Goal: Task Accomplishment & Management: Use online tool/utility

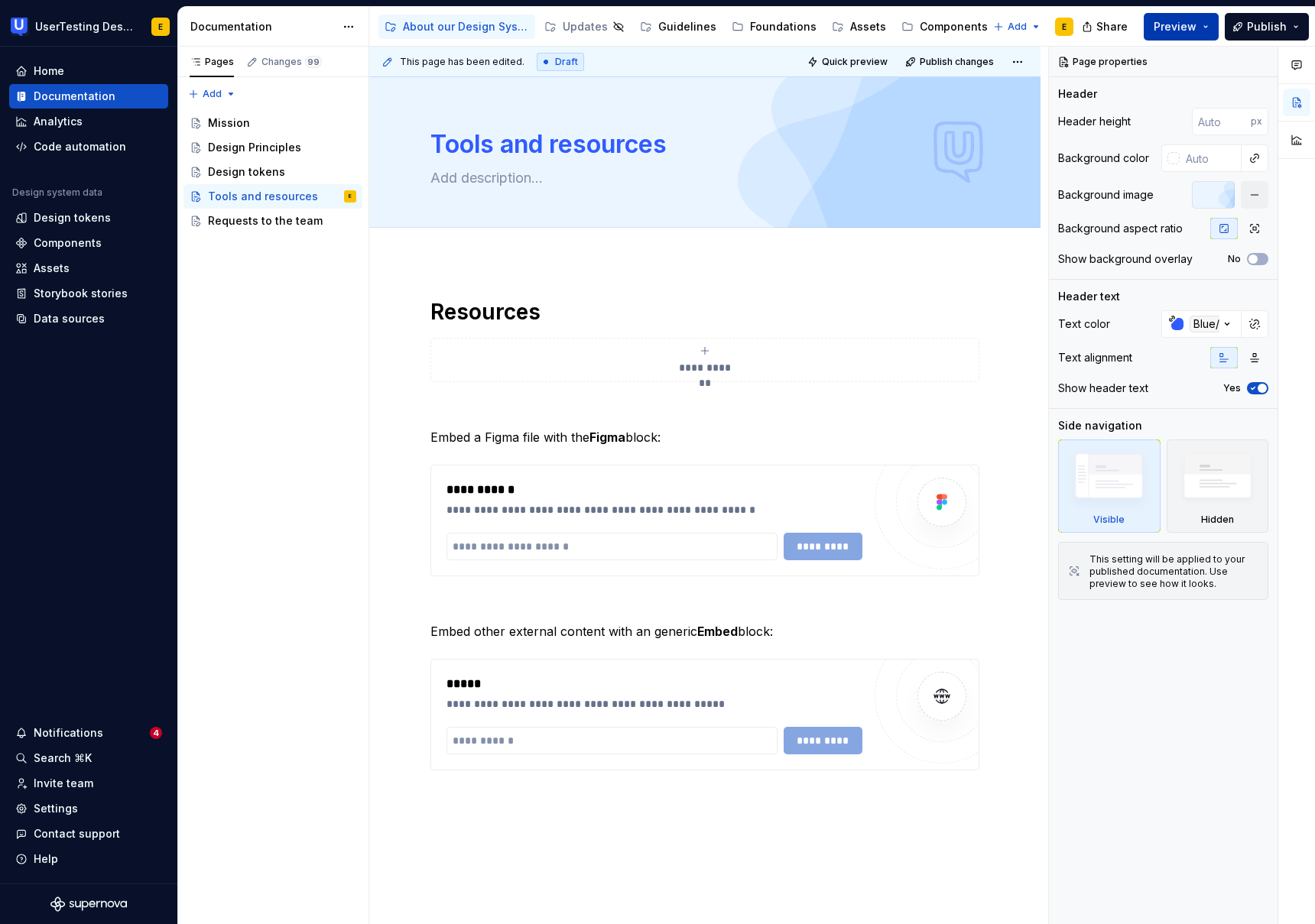
click at [1200, 25] on button "Preview" at bounding box center [1181, 27] width 75 height 28
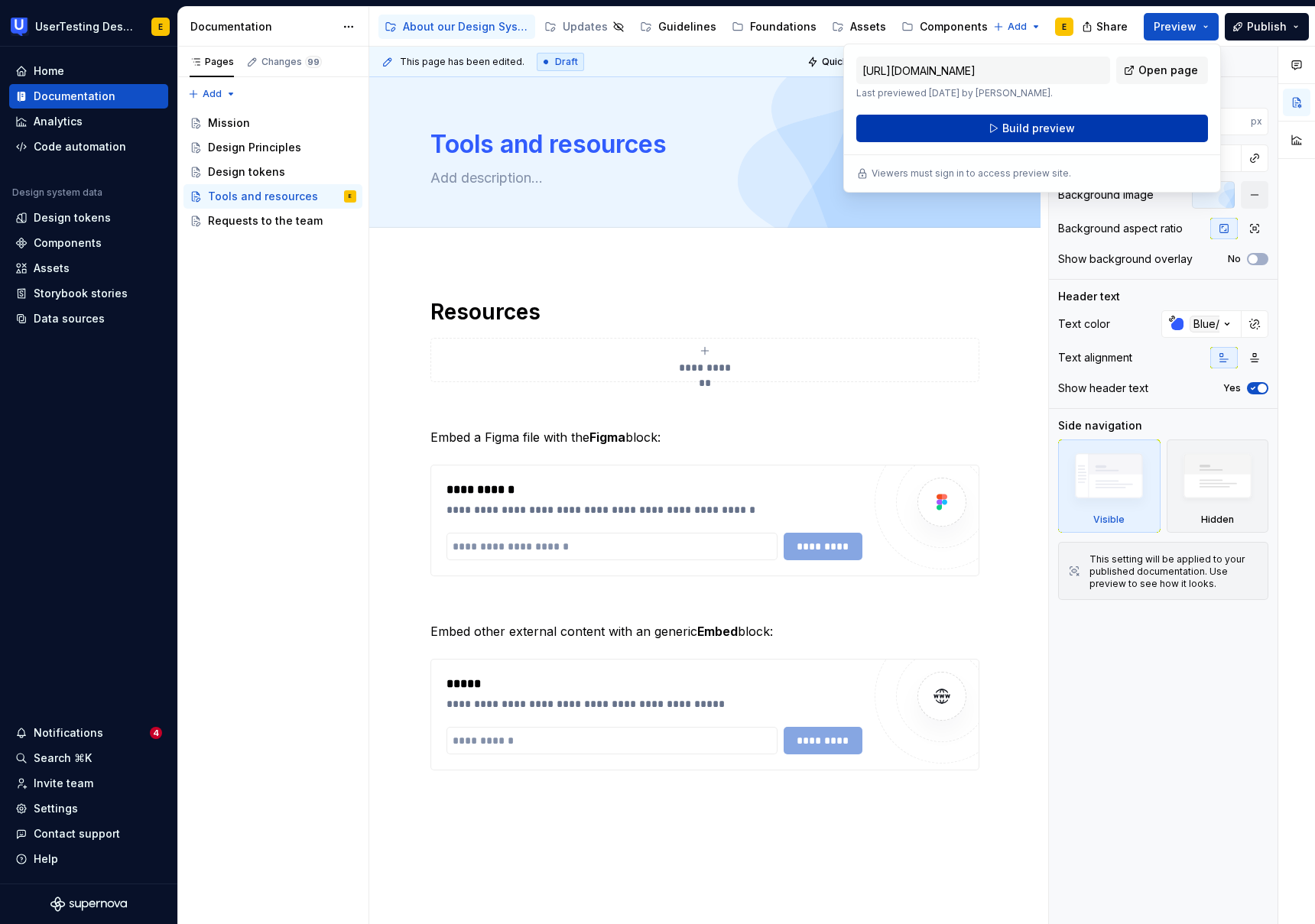
click at [1088, 129] on button "Build preview" at bounding box center [1032, 128] width 352 height 28
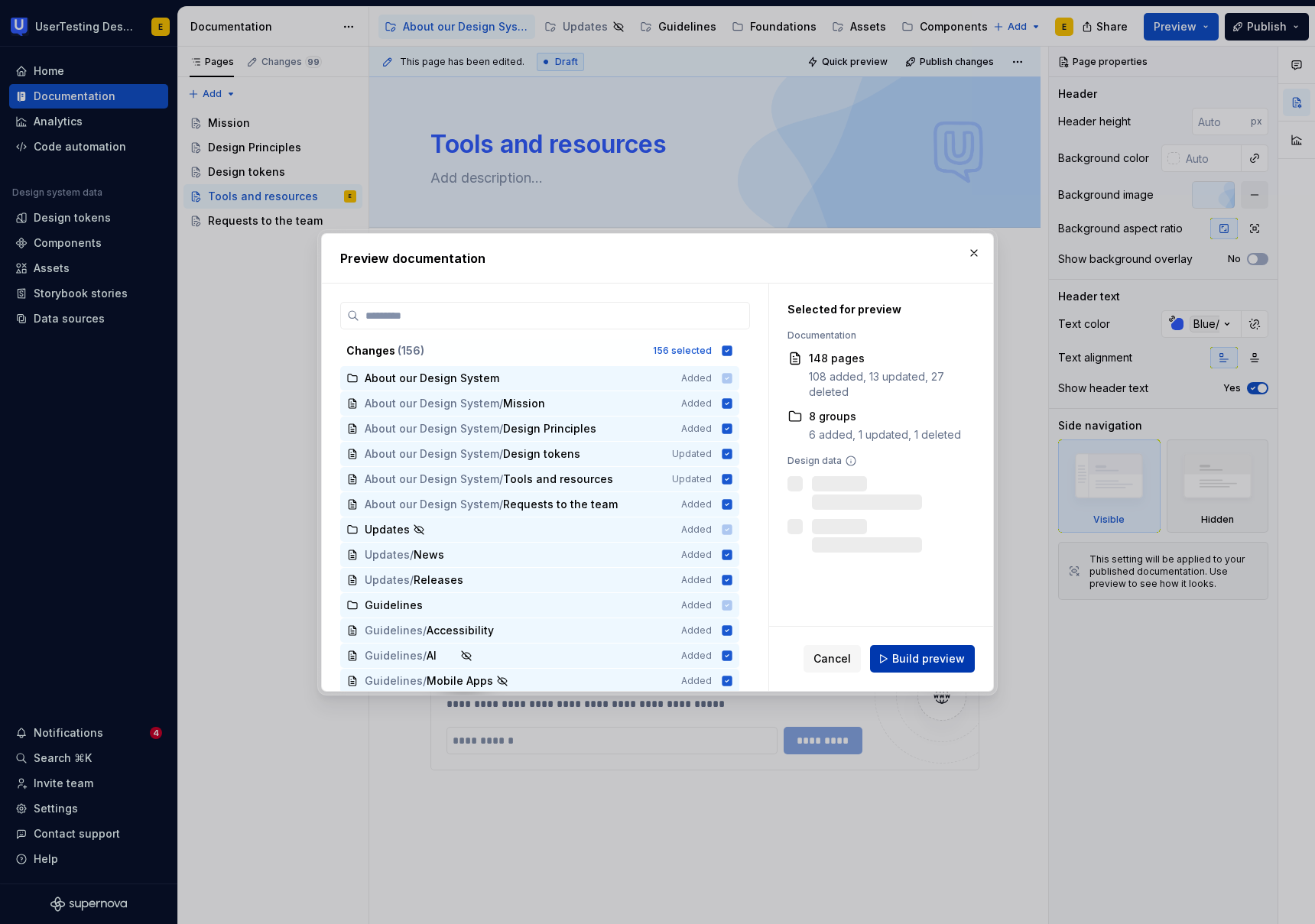
click at [948, 663] on span "Build preview" at bounding box center [929, 659] width 73 height 15
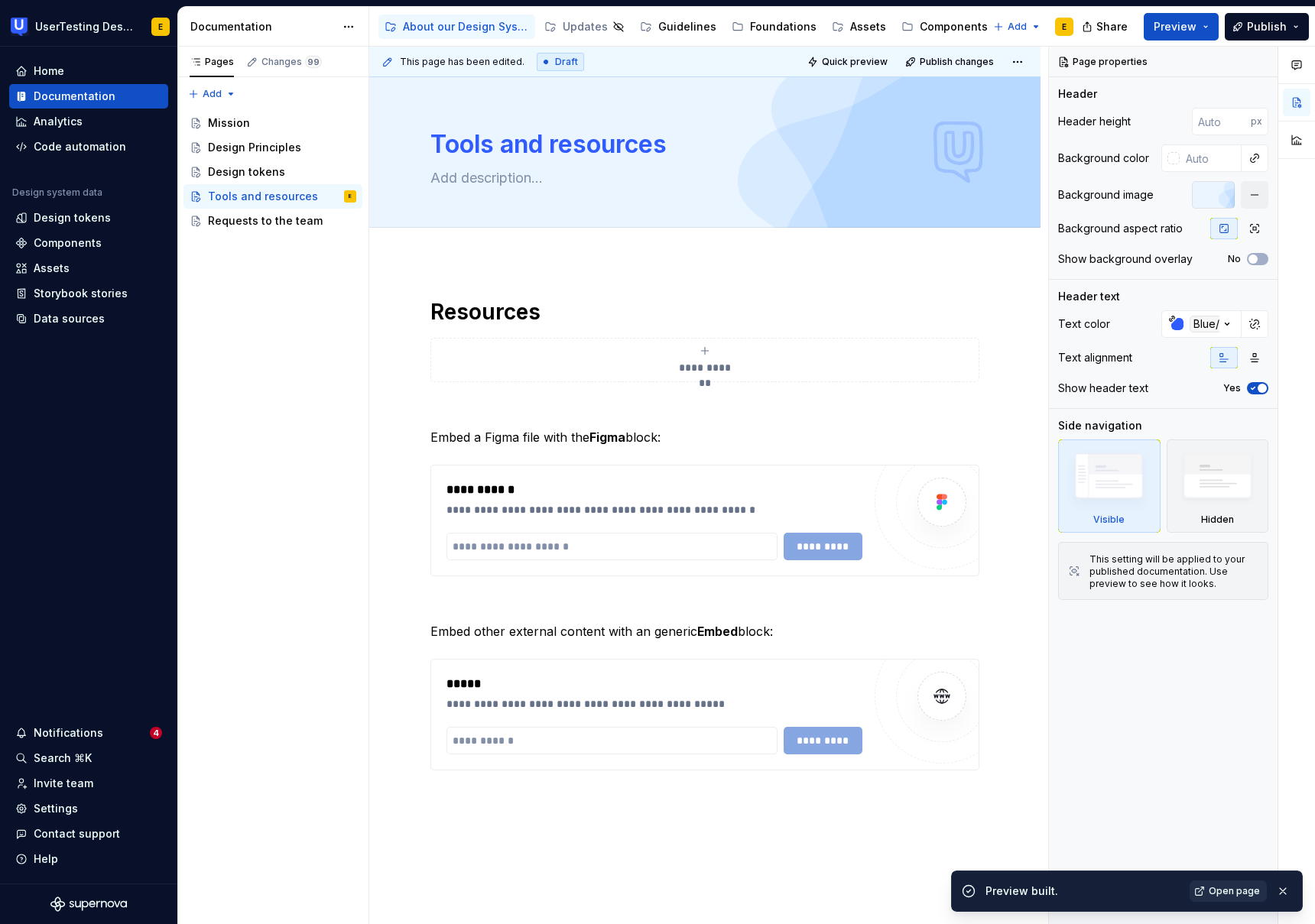
click at [1234, 889] on span "Open page" at bounding box center [1234, 892] width 51 height 12
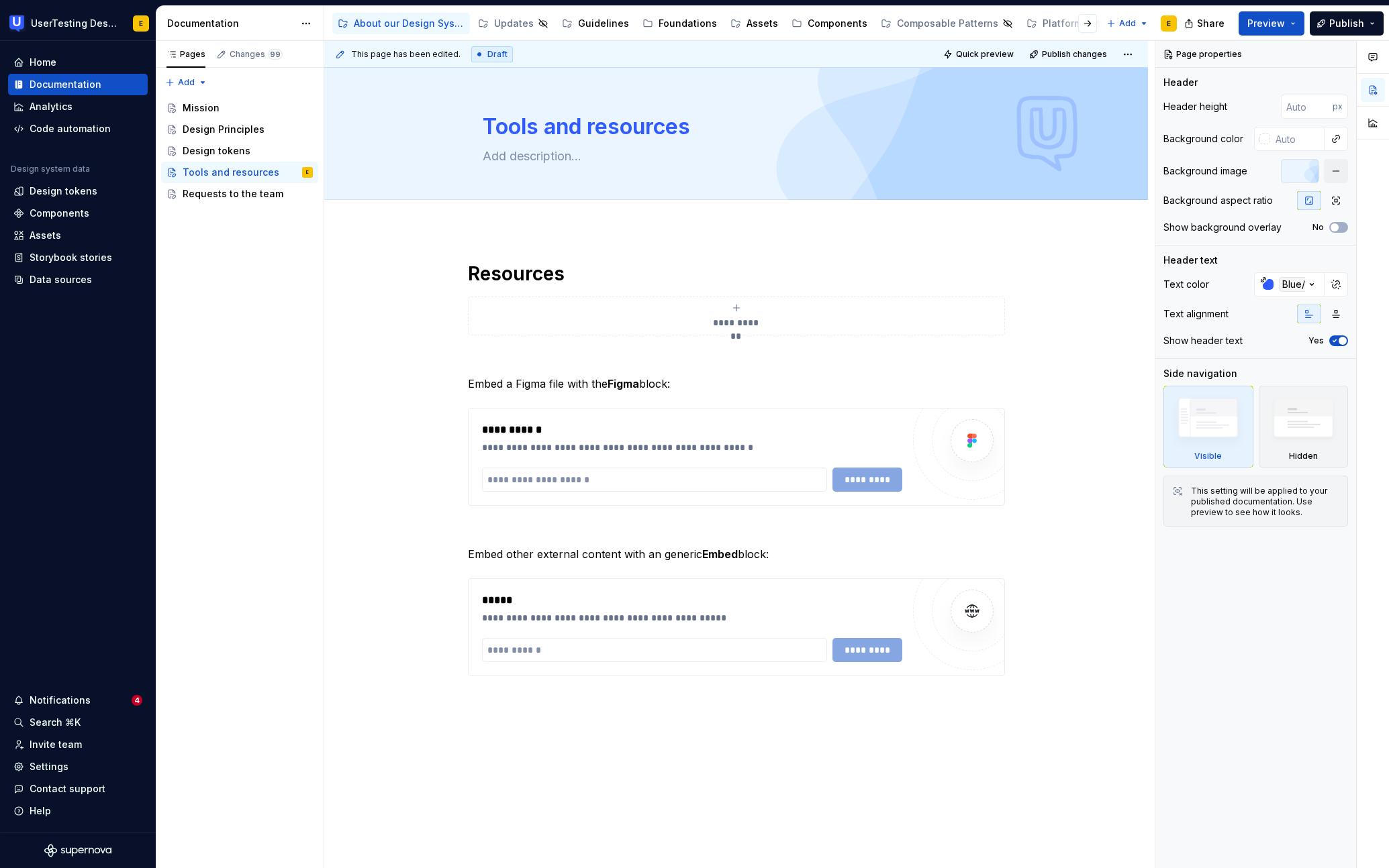
type textarea "*"
